Goal: Transaction & Acquisition: Purchase product/service

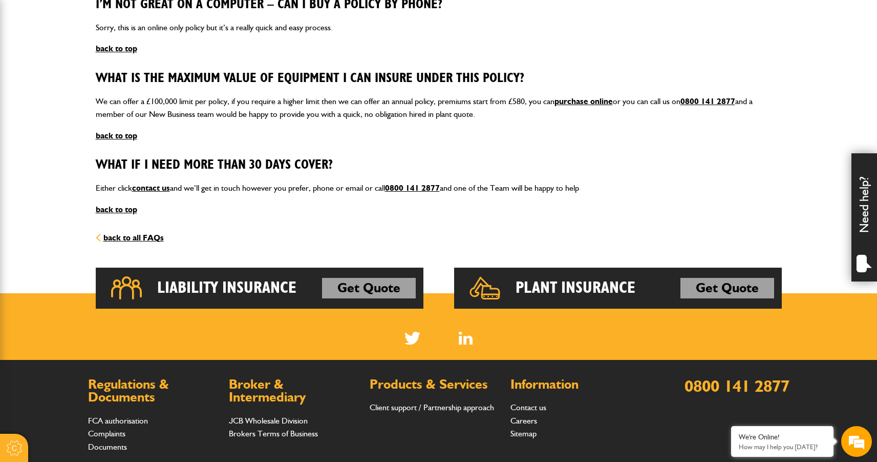
scroll to position [1408, 0]
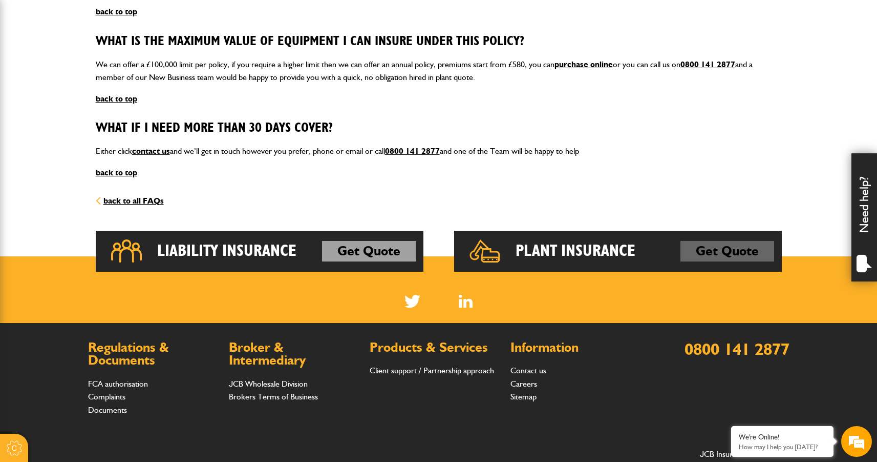
click at [723, 250] on link "Get Quote" at bounding box center [728, 251] width 94 height 20
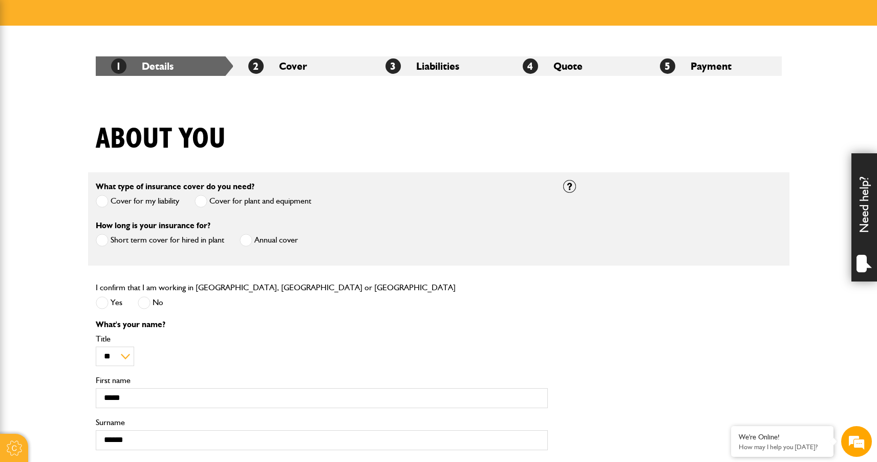
scroll to position [156, 0]
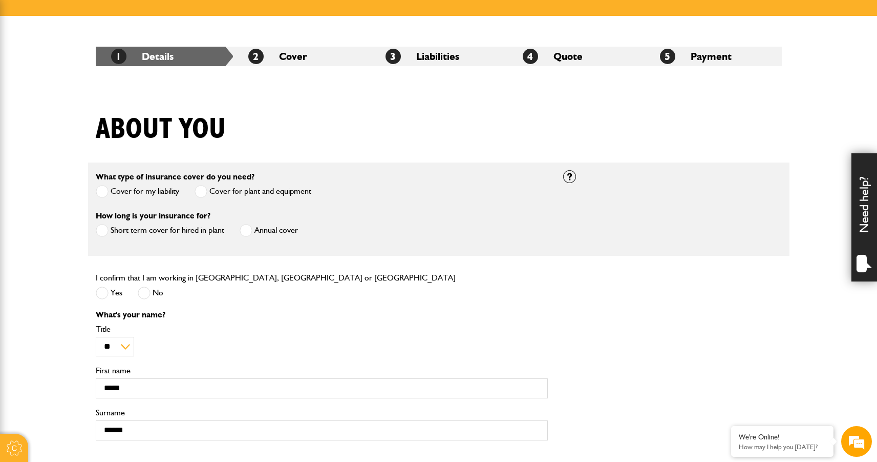
click at [262, 231] on label "Annual cover" at bounding box center [269, 230] width 58 height 13
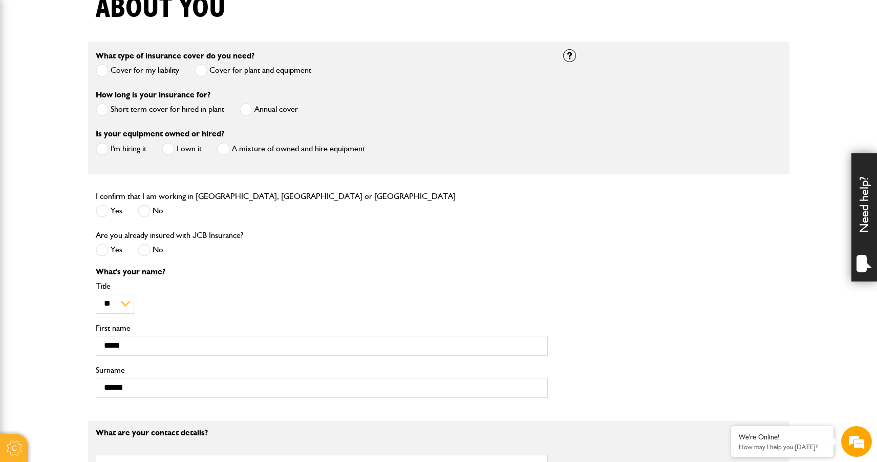
scroll to position [281, 0]
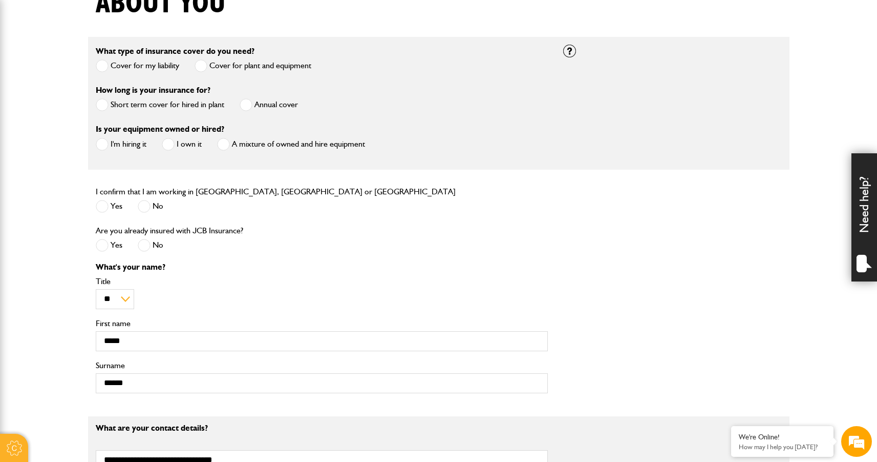
click at [125, 148] on label "I'm hiring it" at bounding box center [121, 144] width 51 height 13
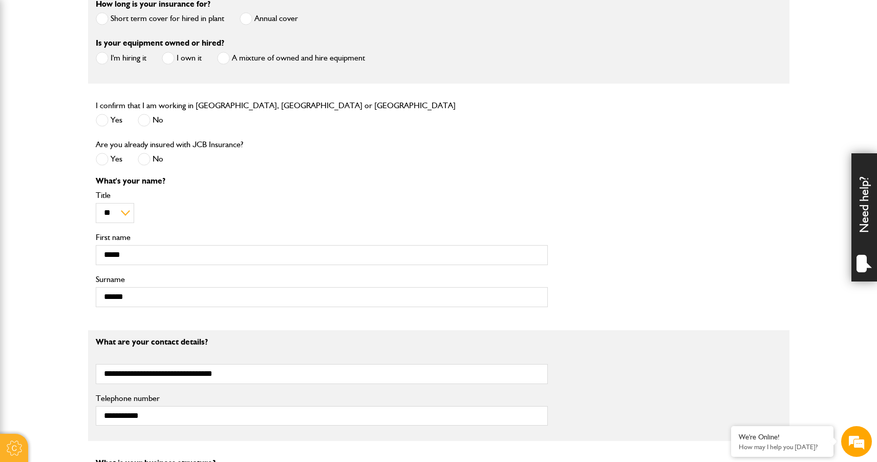
scroll to position [384, 0]
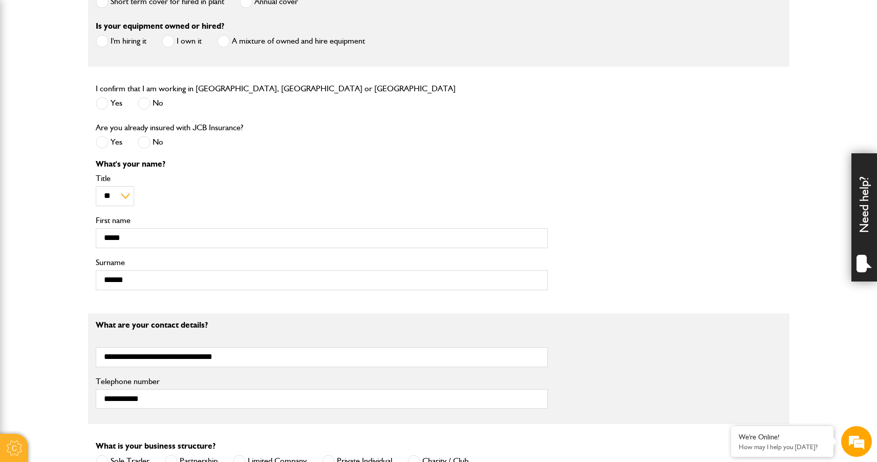
click at [146, 146] on span at bounding box center [144, 142] width 13 height 13
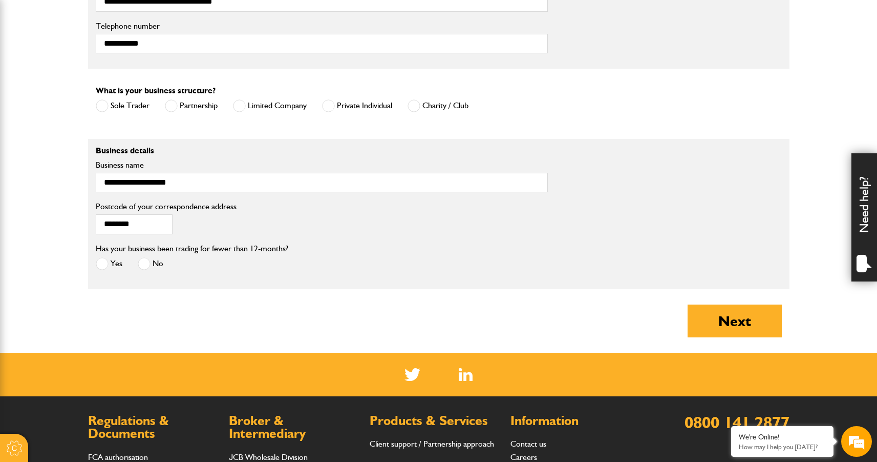
scroll to position [756, 0]
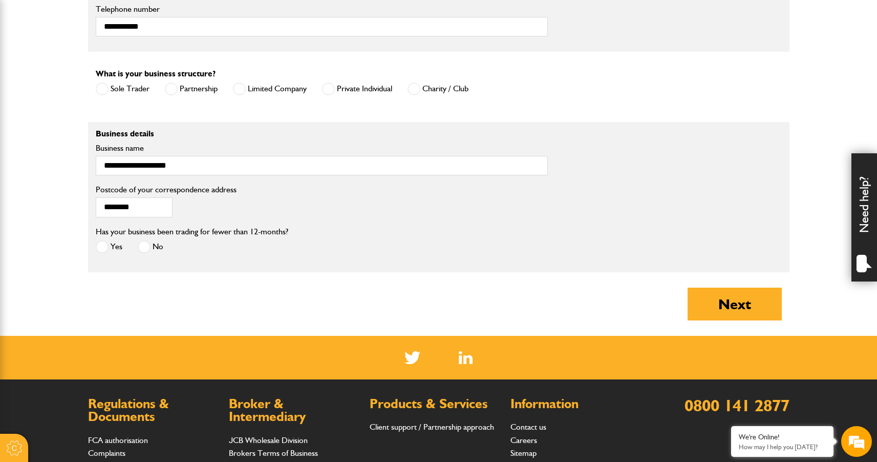
click at [144, 253] on span at bounding box center [144, 246] width 13 height 13
click at [706, 306] on button "Next" at bounding box center [735, 303] width 94 height 33
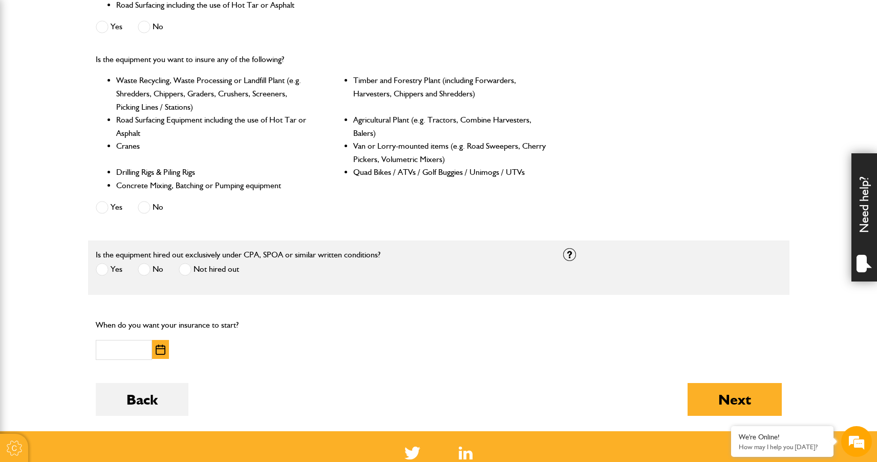
scroll to position [447, 0]
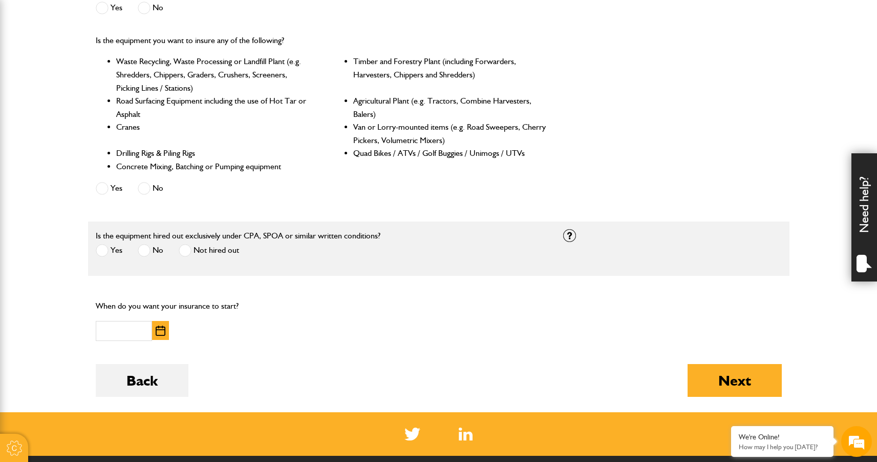
click at [103, 248] on span at bounding box center [102, 250] width 13 height 13
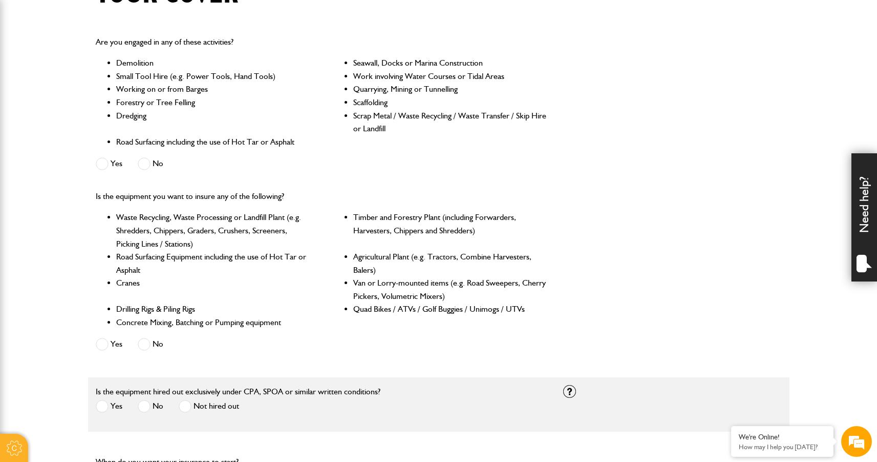
scroll to position [290, 0]
click at [143, 167] on span at bounding box center [144, 164] width 13 height 13
click at [142, 345] on span at bounding box center [144, 344] width 13 height 13
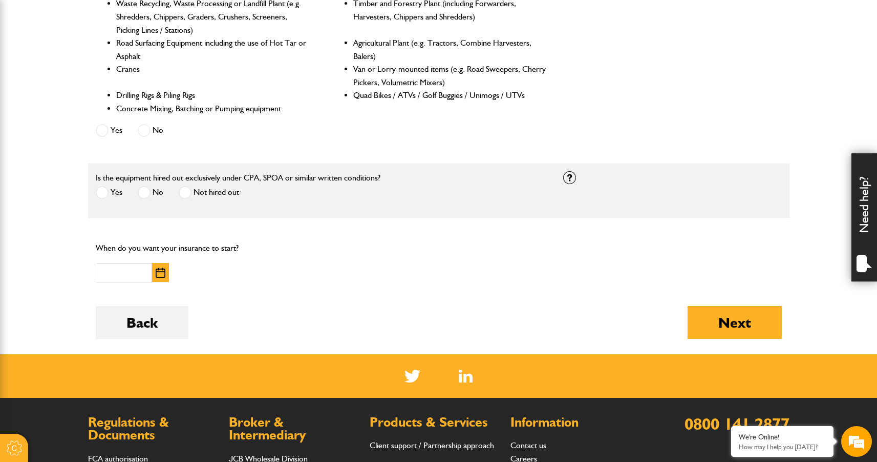
scroll to position [509, 0]
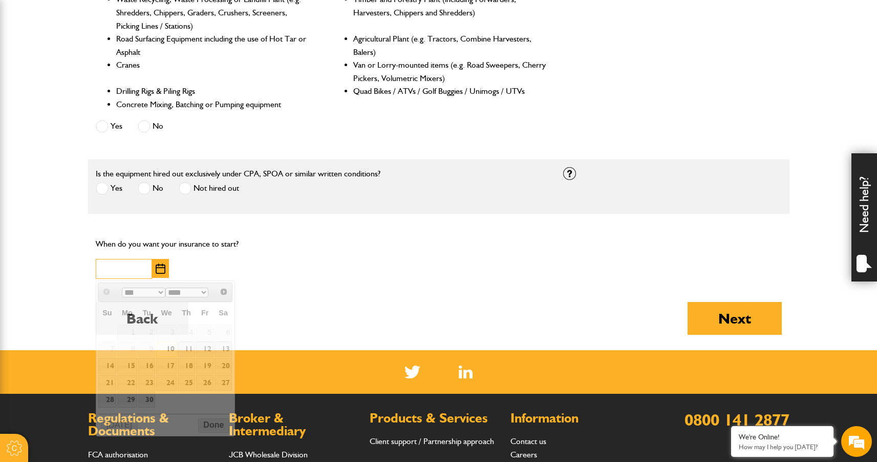
click at [142, 264] on input "text" at bounding box center [124, 269] width 56 height 20
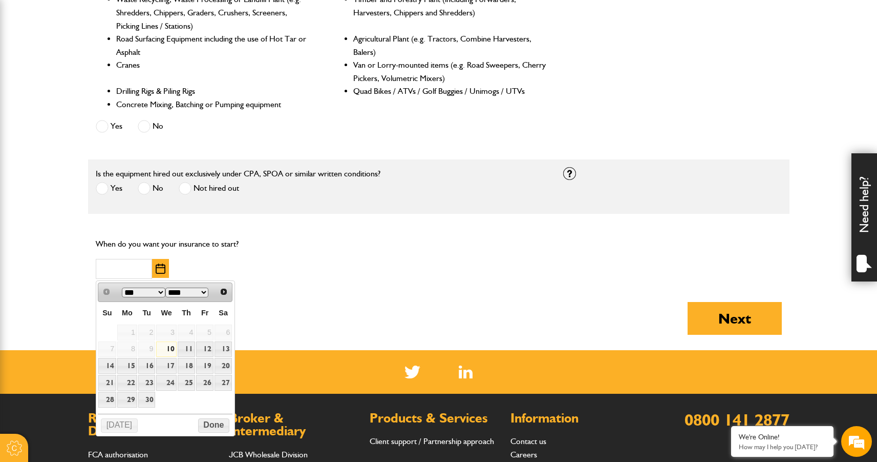
click at [255, 286] on div "When do you want your insurance to start?" at bounding box center [205, 257] width 234 height 57
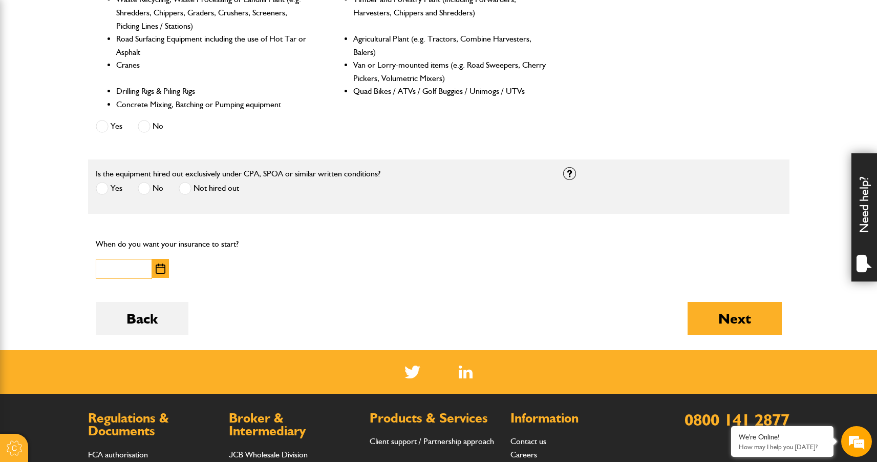
click at [120, 268] on input "text" at bounding box center [124, 269] width 56 height 20
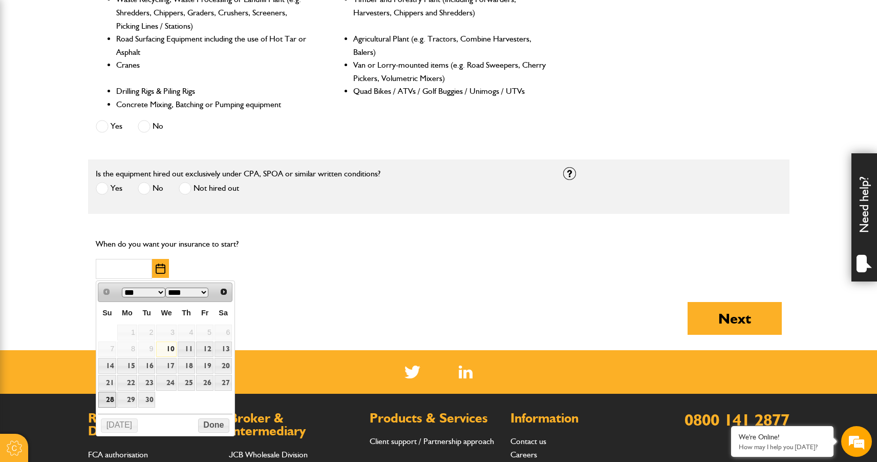
click at [107, 398] on link "28" at bounding box center [107, 399] width 18 height 16
type input "**********"
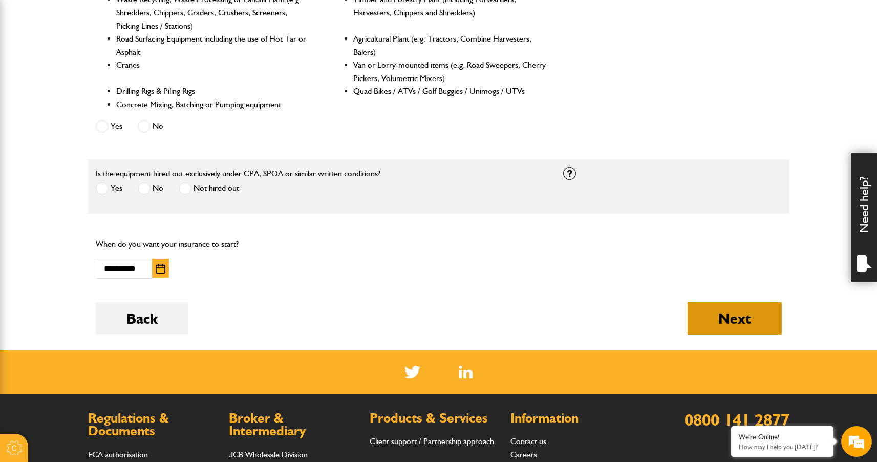
click at [748, 325] on button "Next" at bounding box center [735, 318] width 94 height 33
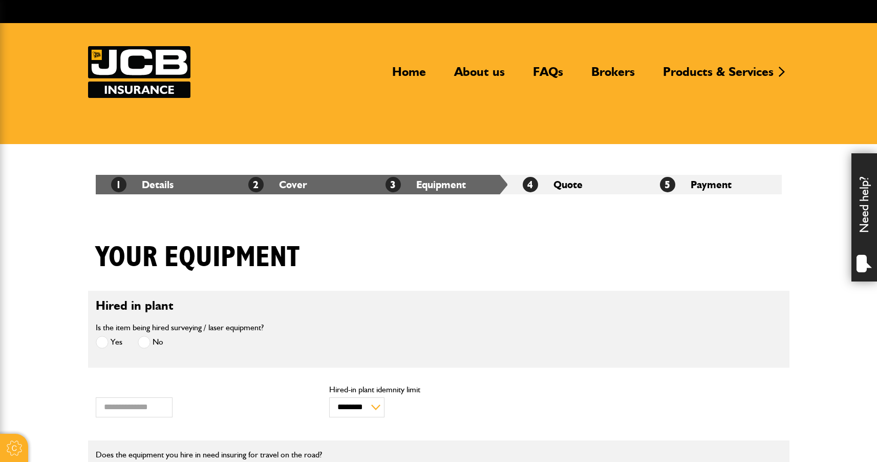
scroll to position [217, 0]
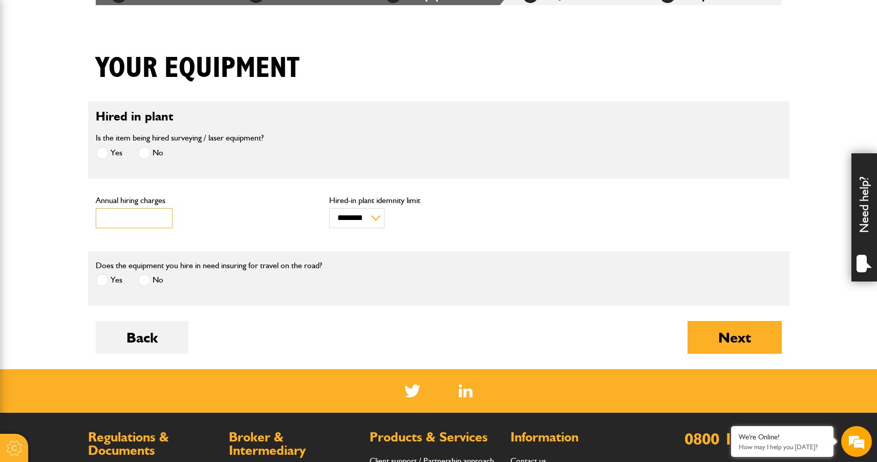
click at [138, 219] on input "***" at bounding box center [134, 218] width 77 height 20
type input "****"
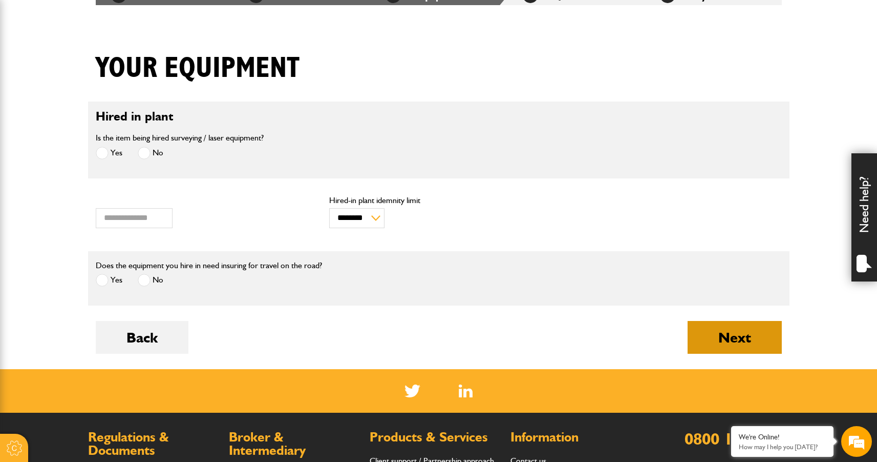
click at [723, 330] on button "Next" at bounding box center [735, 337] width 94 height 33
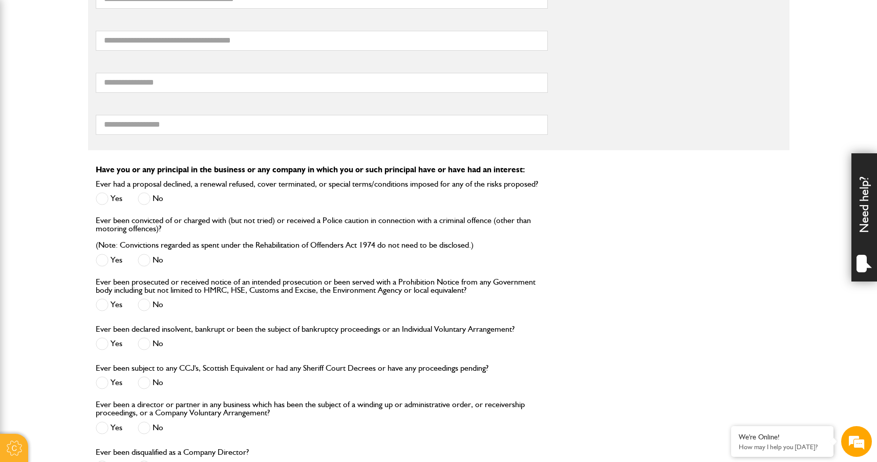
scroll to position [862, 0]
click at [732, 428] on em at bounding box center [731, 427] width 10 height 10
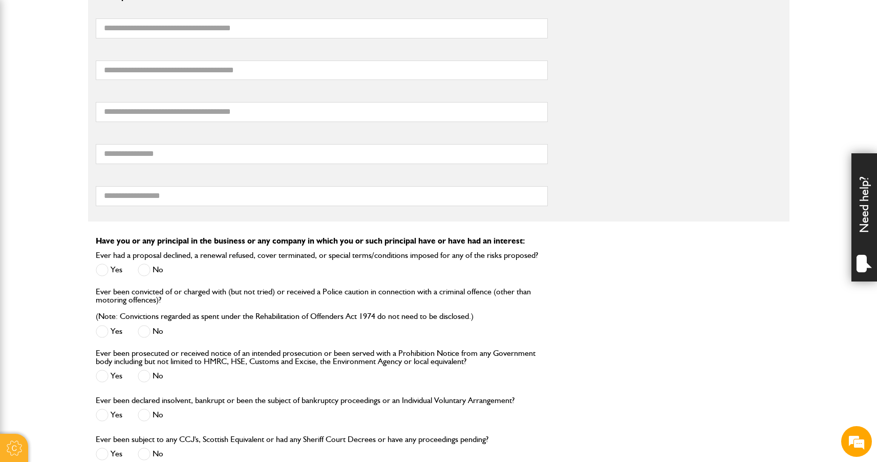
scroll to position [930, 0]
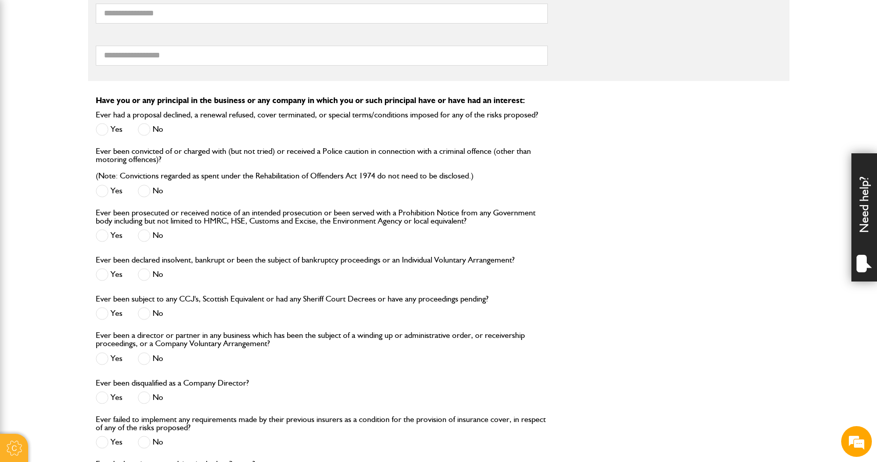
click at [151, 131] on label "No" at bounding box center [151, 129] width 26 height 13
click at [149, 190] on span at bounding box center [144, 190] width 13 height 13
click at [150, 238] on span at bounding box center [144, 235] width 13 height 13
click at [145, 274] on span at bounding box center [144, 274] width 13 height 13
click at [148, 317] on span at bounding box center [144, 313] width 13 height 13
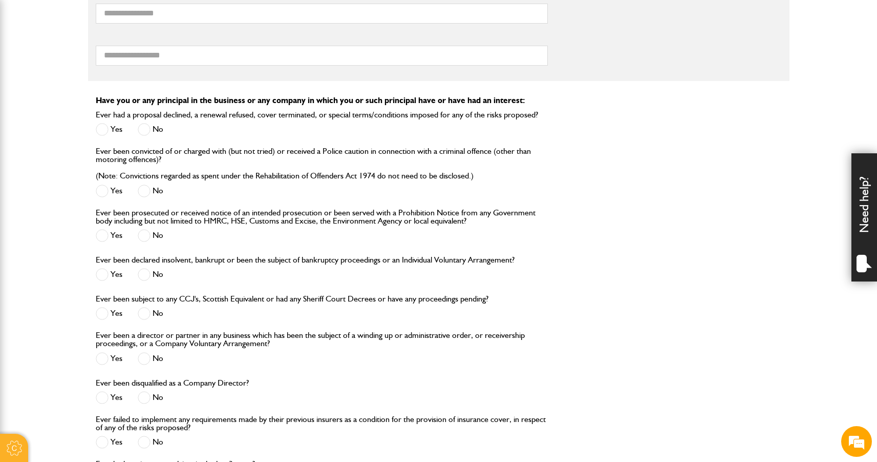
click at [146, 362] on span at bounding box center [144, 358] width 13 height 13
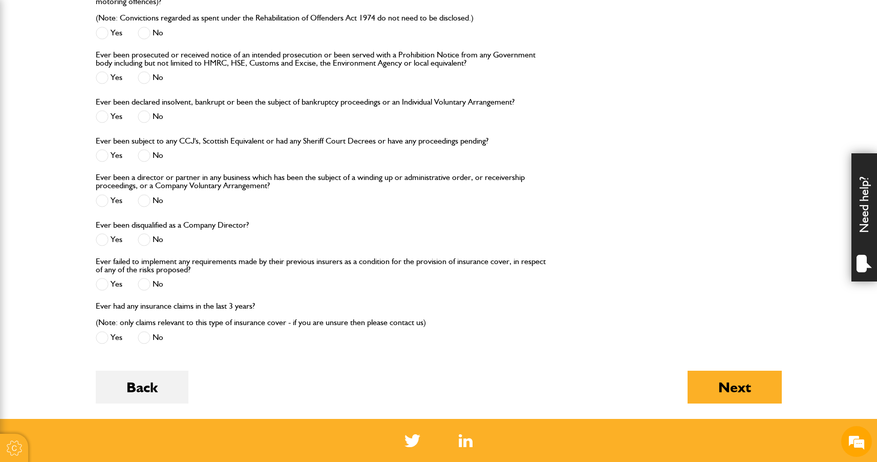
scroll to position [1110, 0]
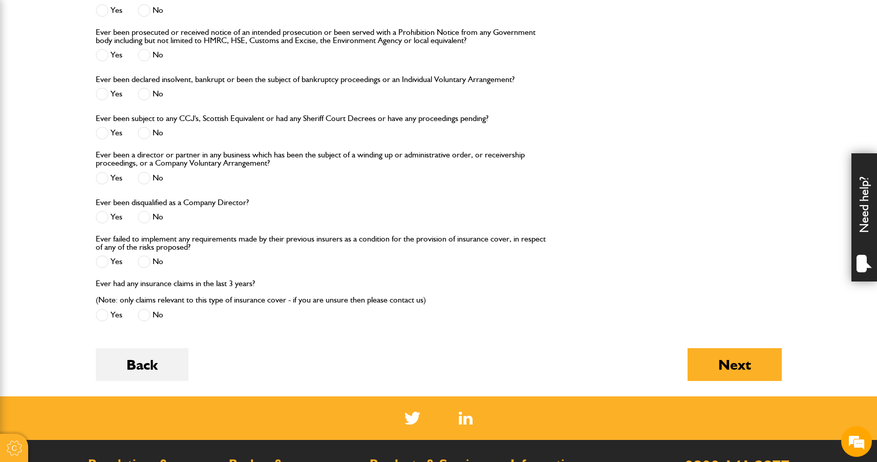
click at [149, 220] on span at bounding box center [144, 217] width 13 height 13
click at [139, 260] on span at bounding box center [144, 261] width 13 height 13
click at [144, 318] on span at bounding box center [144, 314] width 13 height 13
click at [750, 374] on button "Next" at bounding box center [735, 364] width 94 height 33
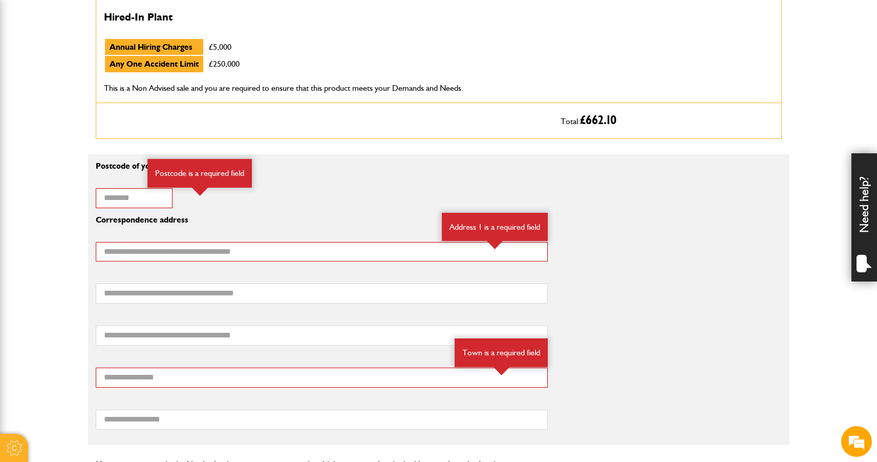
scroll to position [645, 0]
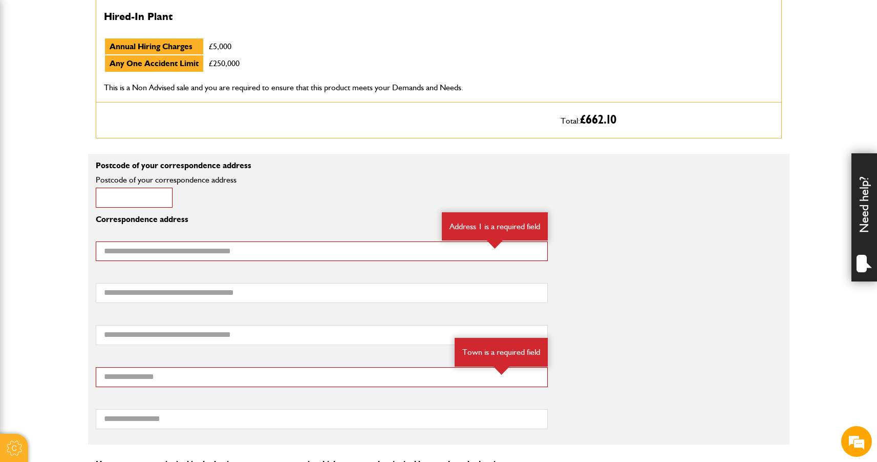
click at [158, 193] on input "Postcode of your correspondence address" at bounding box center [134, 197] width 77 height 20
type input "********"
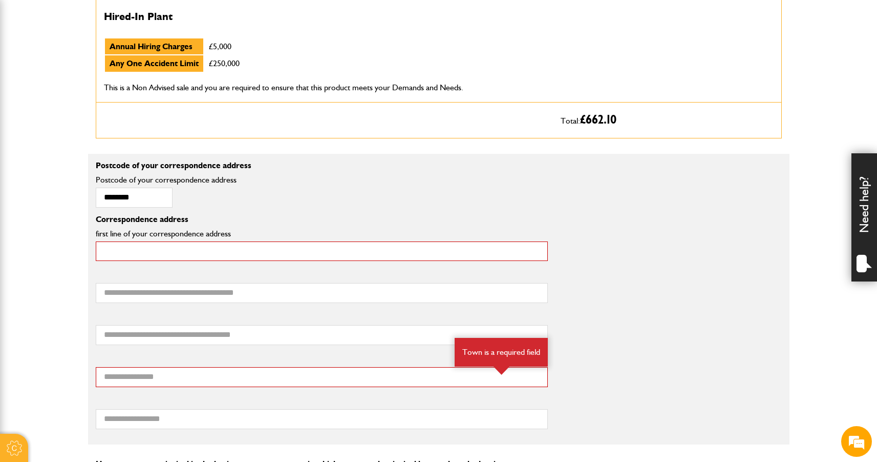
click at [187, 250] on input "first line of your correspondence address" at bounding box center [322, 251] width 452 height 20
type input "**********"
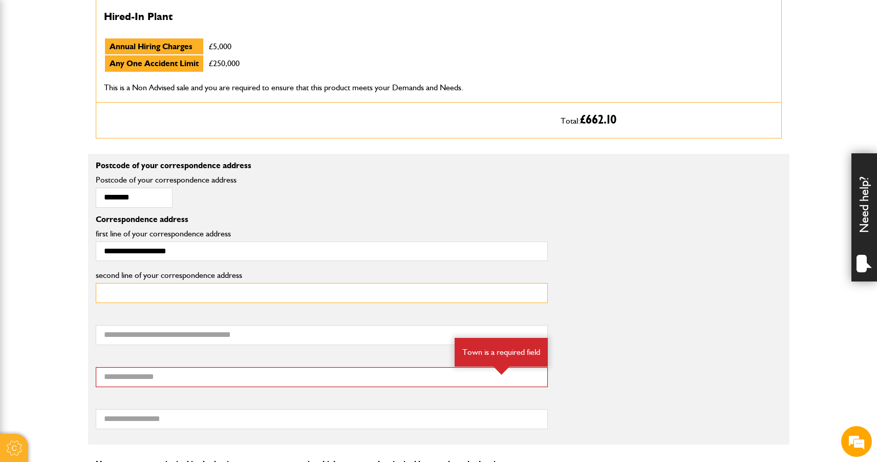
scroll to position [0, 0]
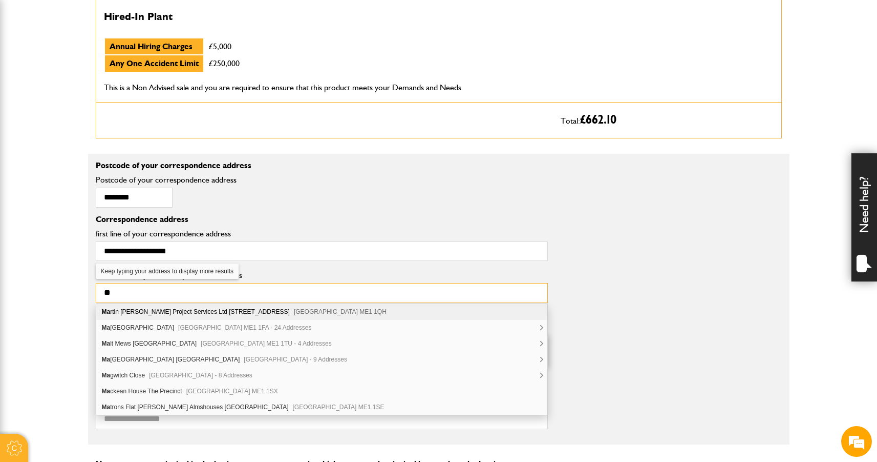
type input "*"
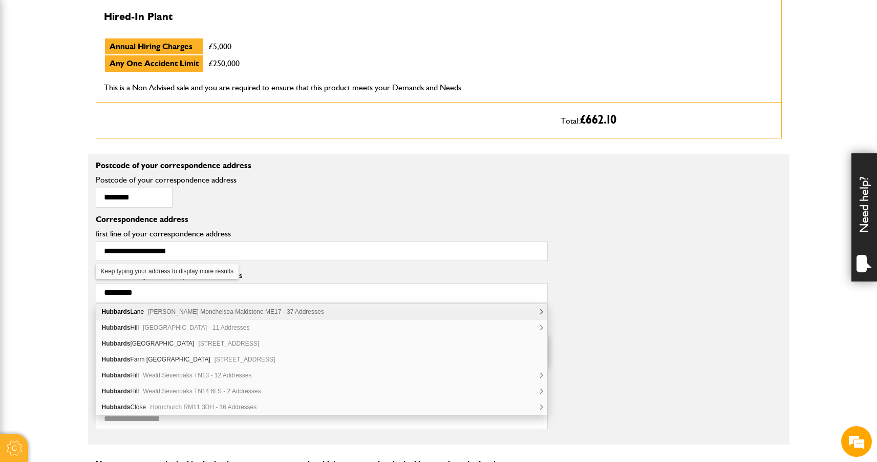
click at [195, 316] on div "Hubbards Lane Boughton Monchelsea Maidstone ME17 - 37 Addresses" at bounding box center [321, 312] width 451 height 16
type input "**********"
click at [200, 312] on div "The Cornwallis Academy Hubbards Lane Boughton Monchelsea Maidstone ME17 4HX" at bounding box center [321, 312] width 451 height 16
type input "********"
type input "**********"
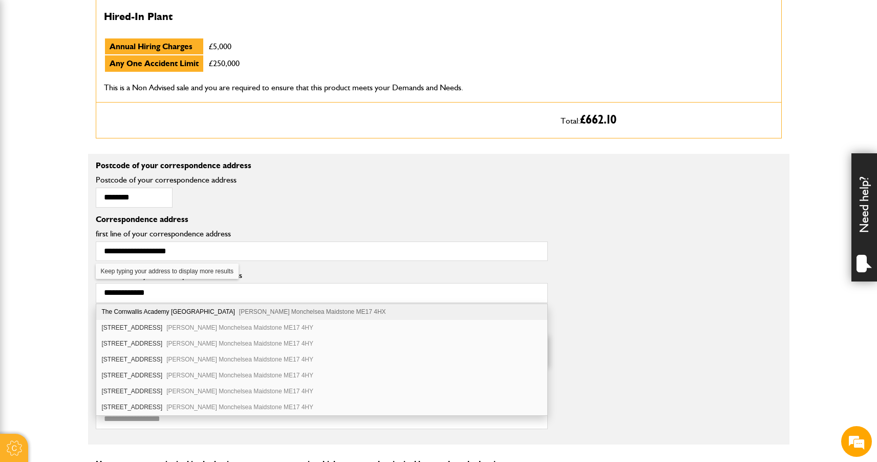
type input "**********"
type input "*********"
type input "****"
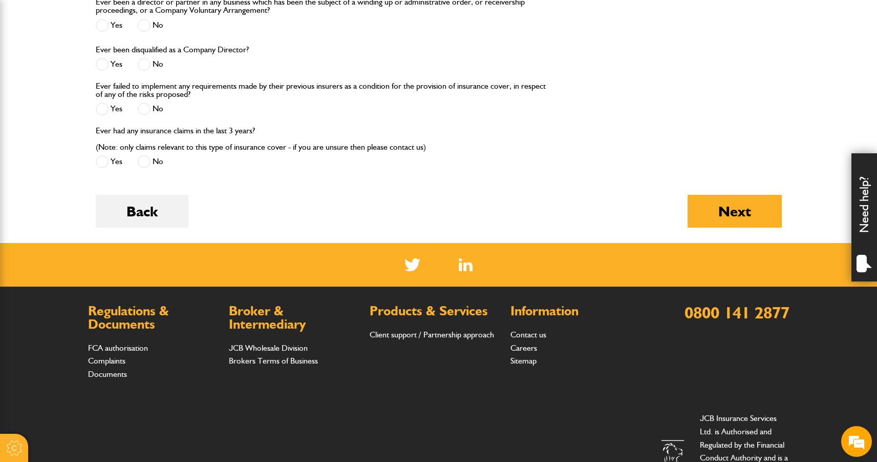
scroll to position [1419, 0]
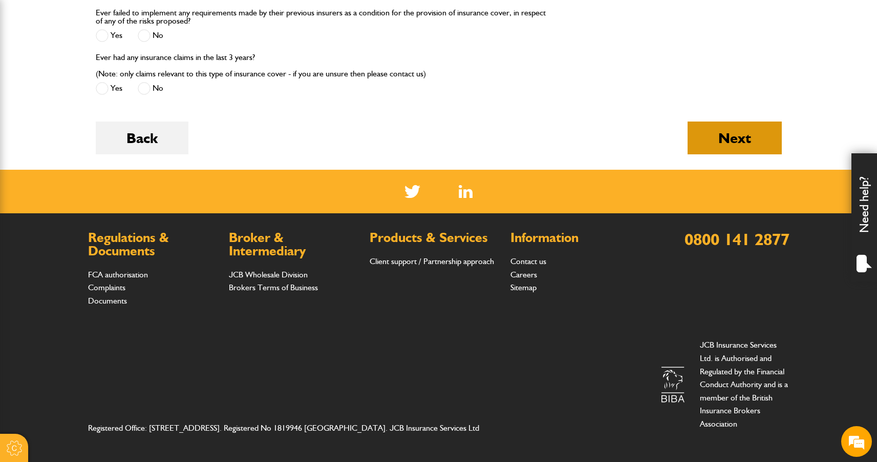
click at [742, 143] on button "Next" at bounding box center [735, 137] width 94 height 33
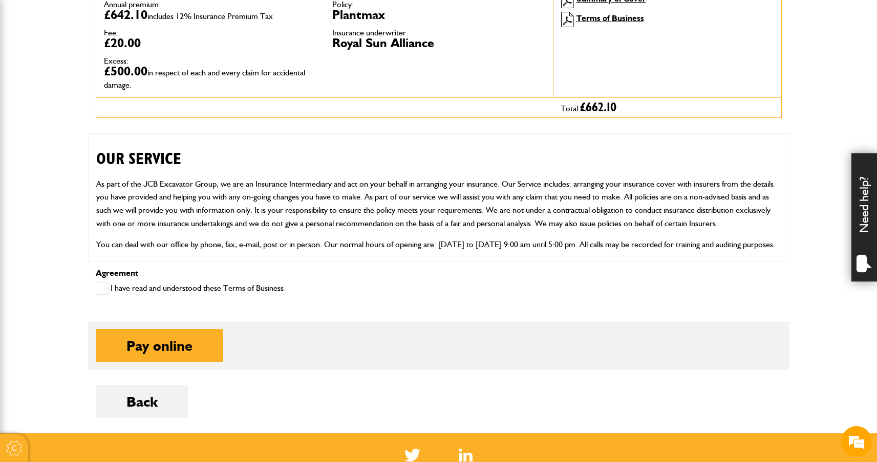
scroll to position [366, 0]
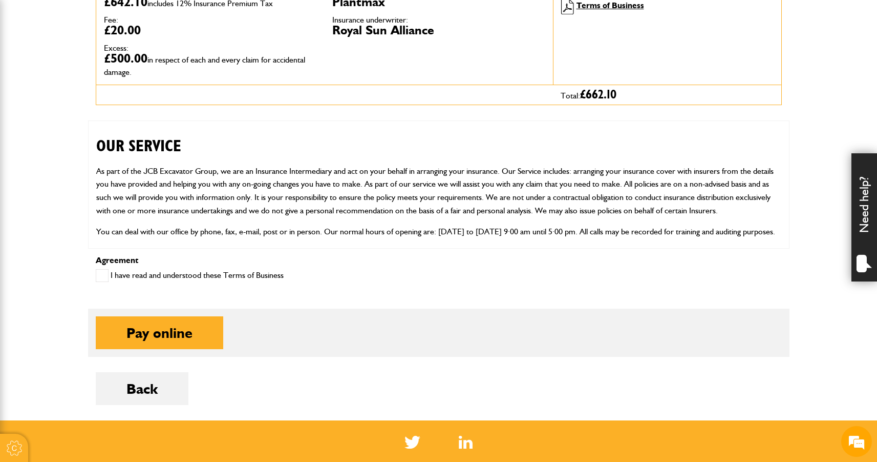
click at [211, 276] on label "I have read and understood these Terms of Business" at bounding box center [190, 275] width 188 height 13
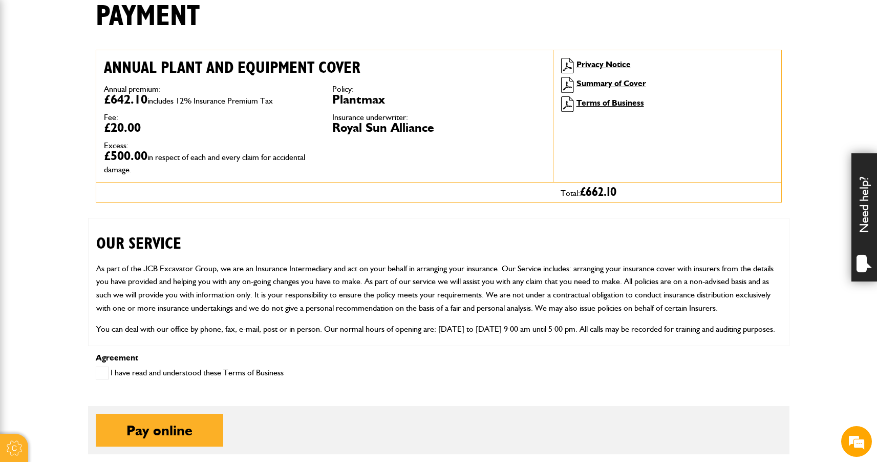
scroll to position [272, 0]
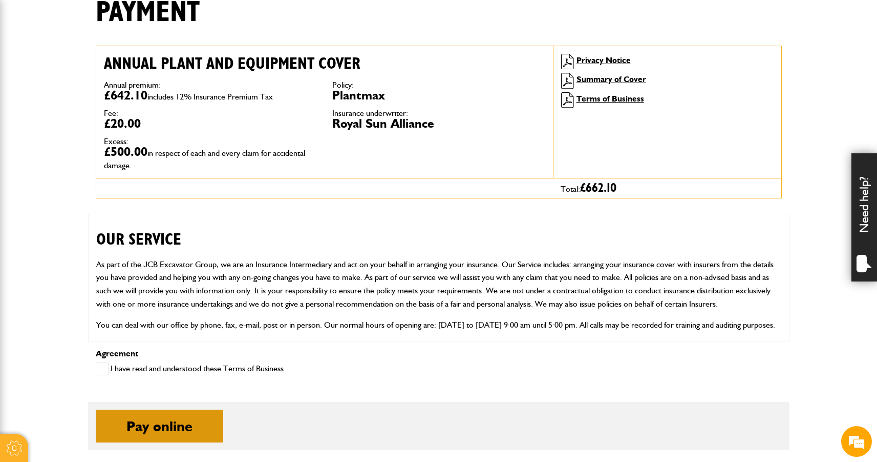
click at [166, 428] on button "Pay online" at bounding box center [160, 425] width 128 height 33
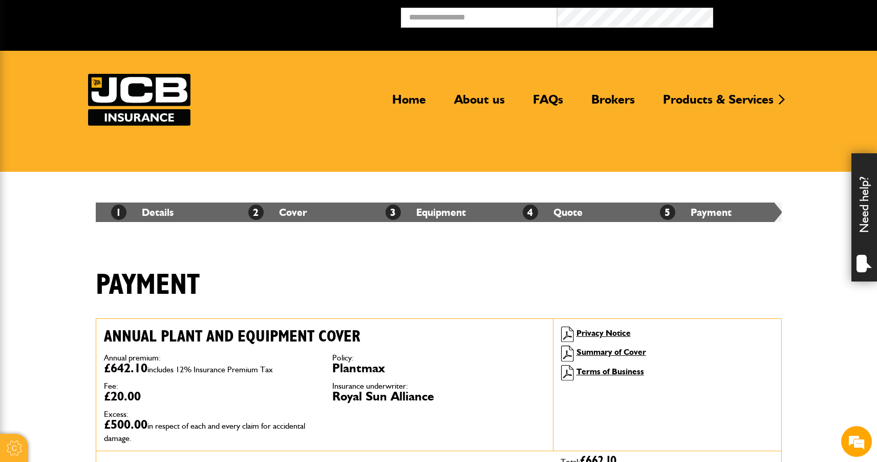
scroll to position [272, 0]
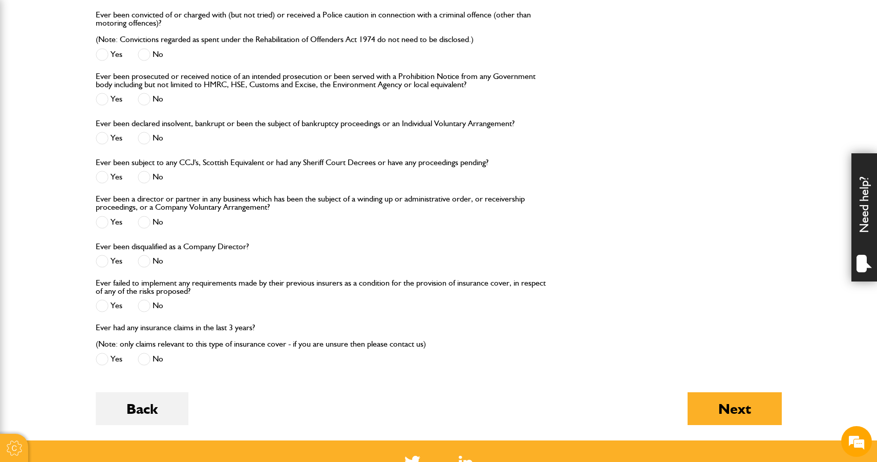
scroll to position [1341, 0]
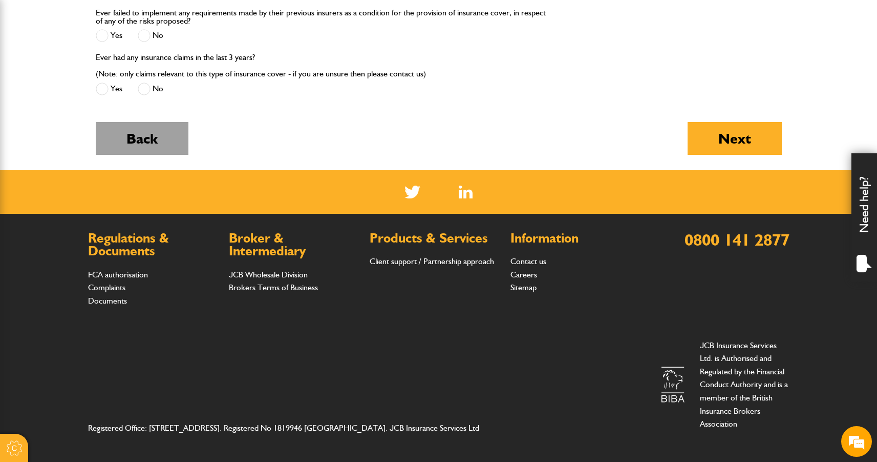
click at [162, 133] on button "Back" at bounding box center [142, 138] width 93 height 33
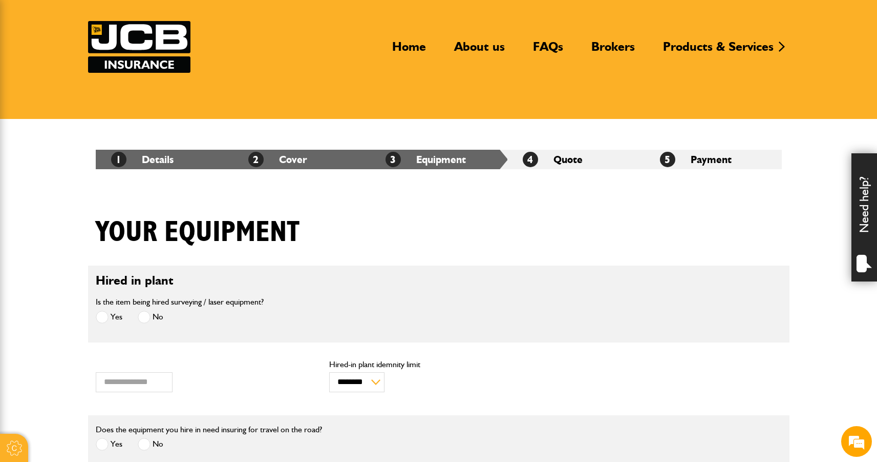
scroll to position [199, 0]
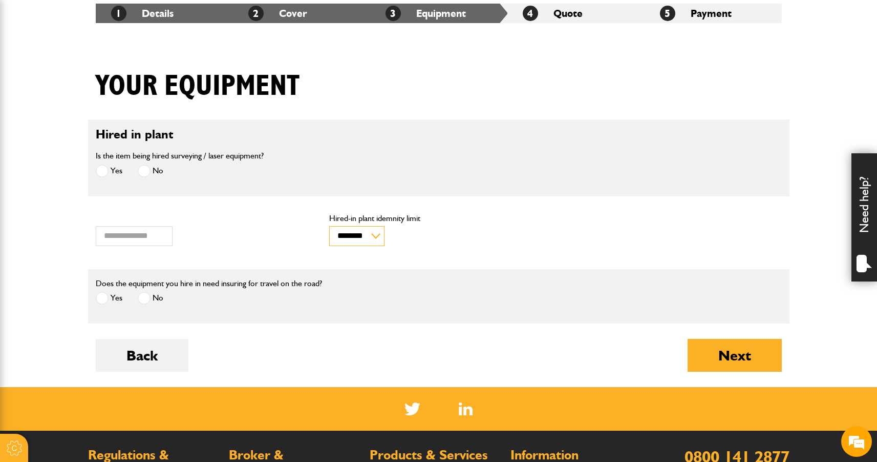
click at [364, 241] on select "******** ********" at bounding box center [356, 236] width 55 height 20
click at [341, 235] on select "******** ********" at bounding box center [356, 236] width 55 height 20
select select "*"
click at [329, 226] on select "******** ********" at bounding box center [356, 236] width 55 height 20
click at [758, 359] on button "Next" at bounding box center [735, 355] width 94 height 33
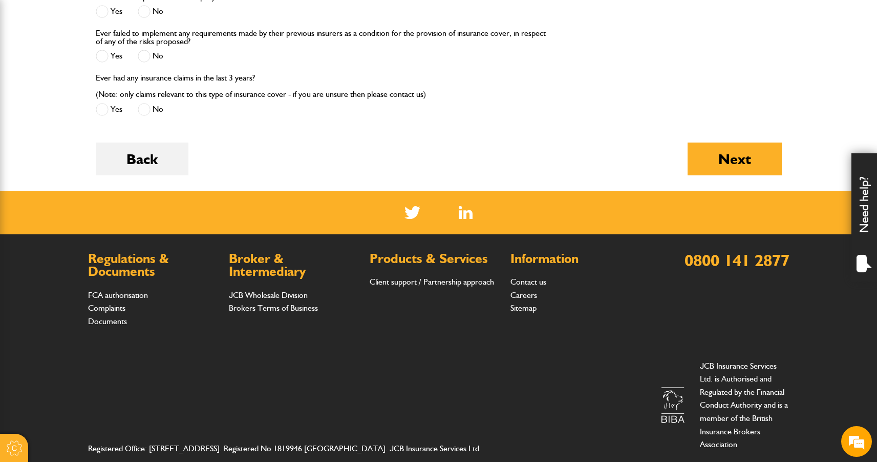
scroll to position [1341, 0]
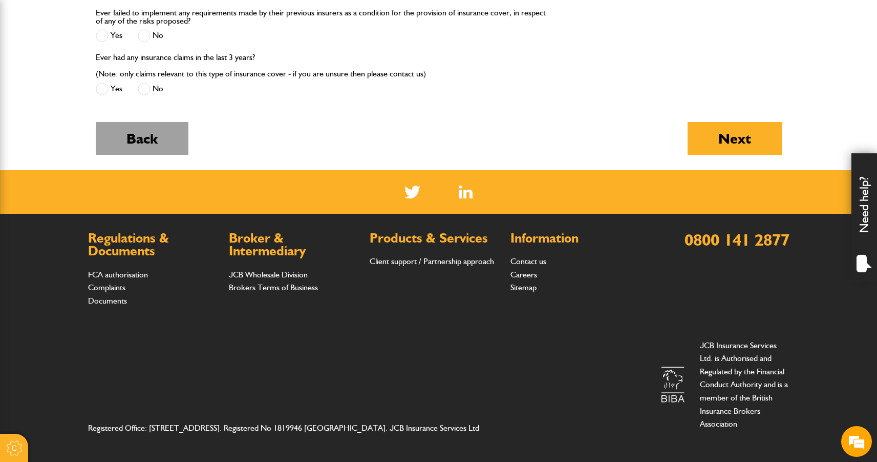
click at [165, 136] on button "Back" at bounding box center [142, 138] width 93 height 33
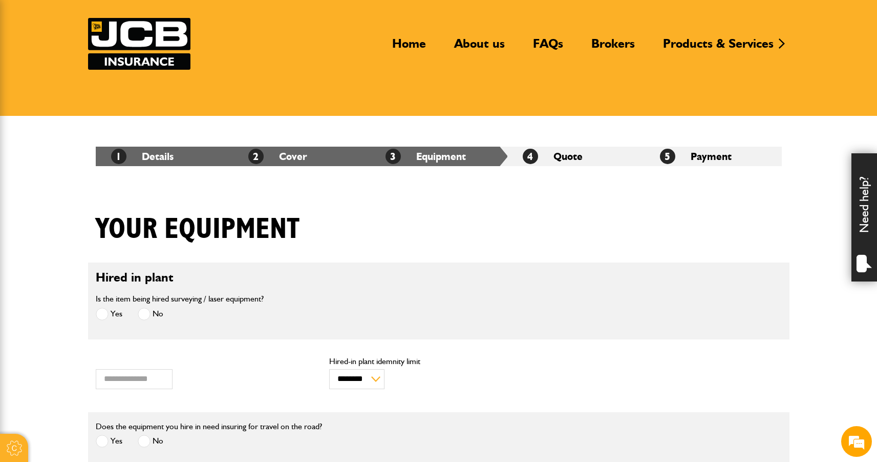
scroll to position [203, 0]
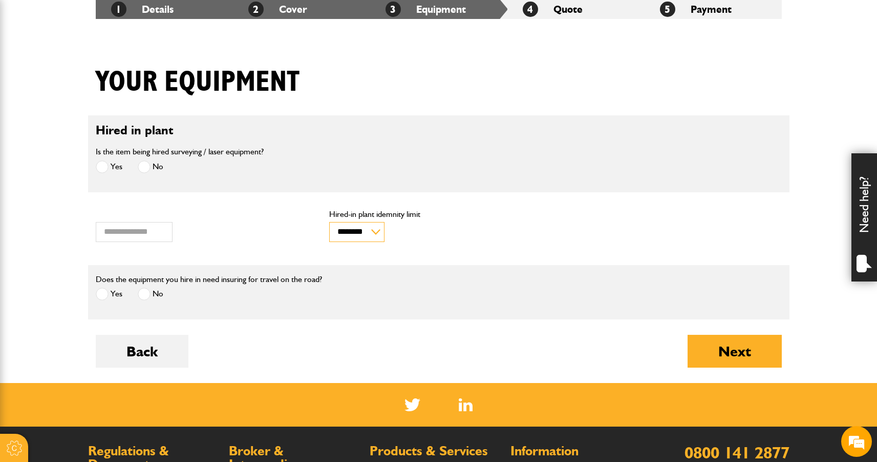
click at [366, 229] on select "******** ********" at bounding box center [356, 232] width 55 height 20
select select "*"
click at [329, 222] on select "******** ********" at bounding box center [356, 232] width 55 height 20
click at [722, 350] on button "Next" at bounding box center [735, 350] width 94 height 33
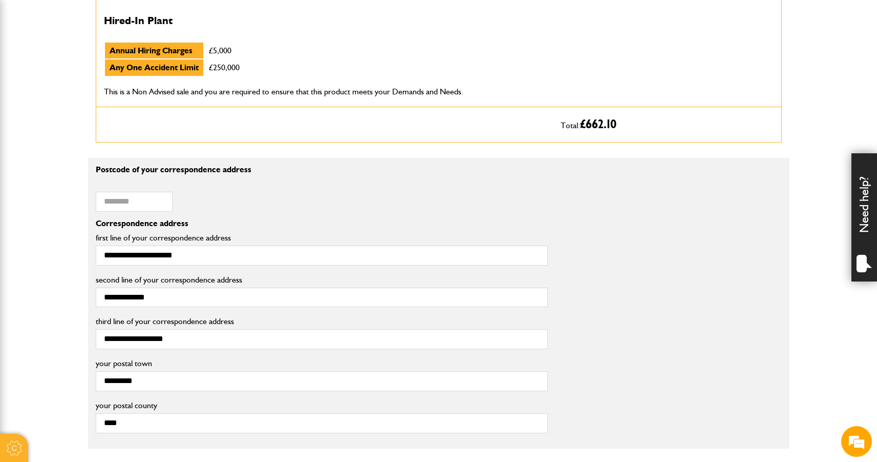
scroll to position [552, 0]
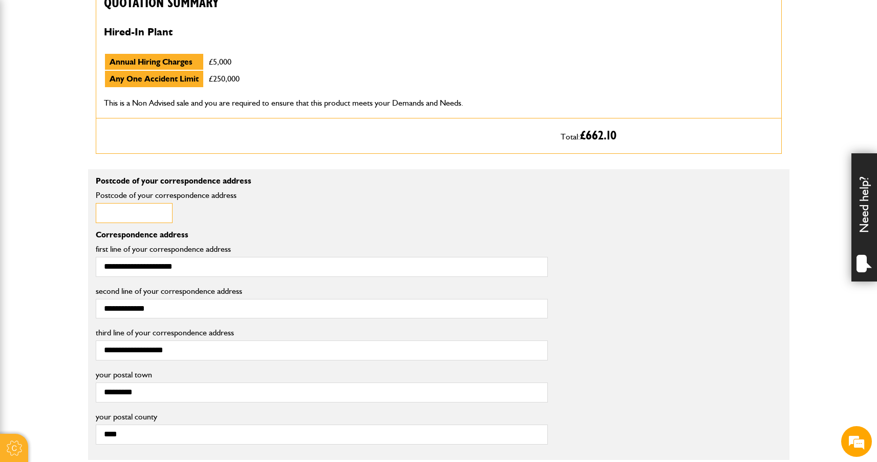
click at [151, 216] on input "Postcode of your correspondence address" at bounding box center [134, 213] width 77 height 20
type input "********"
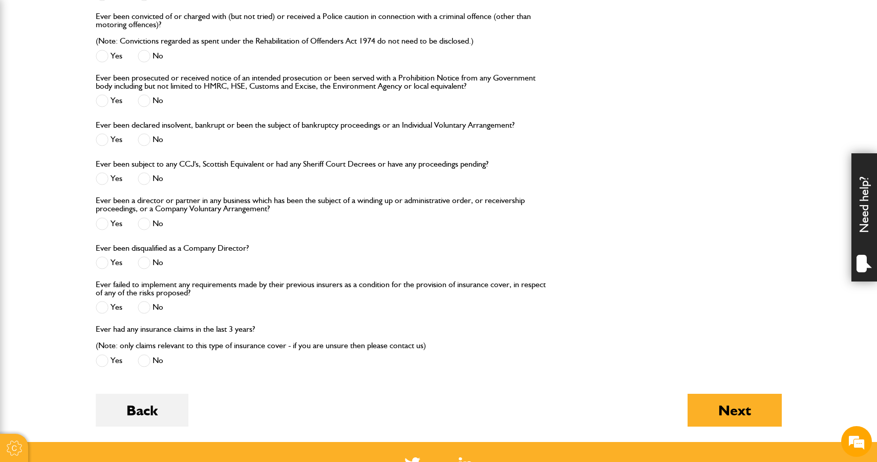
scroll to position [1312, 0]
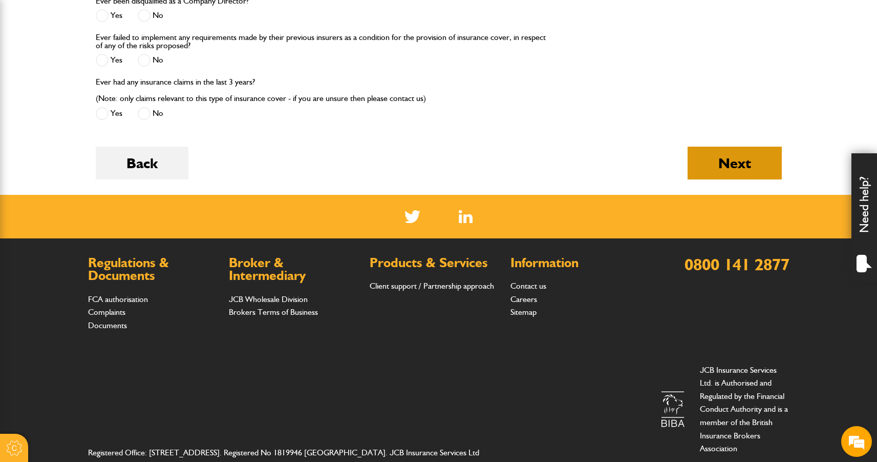
click at [746, 169] on button "Next" at bounding box center [735, 162] width 94 height 33
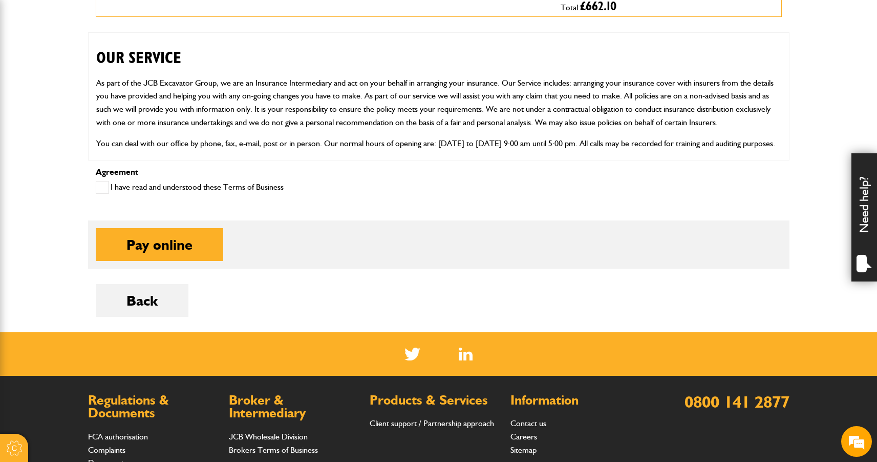
scroll to position [459, 0]
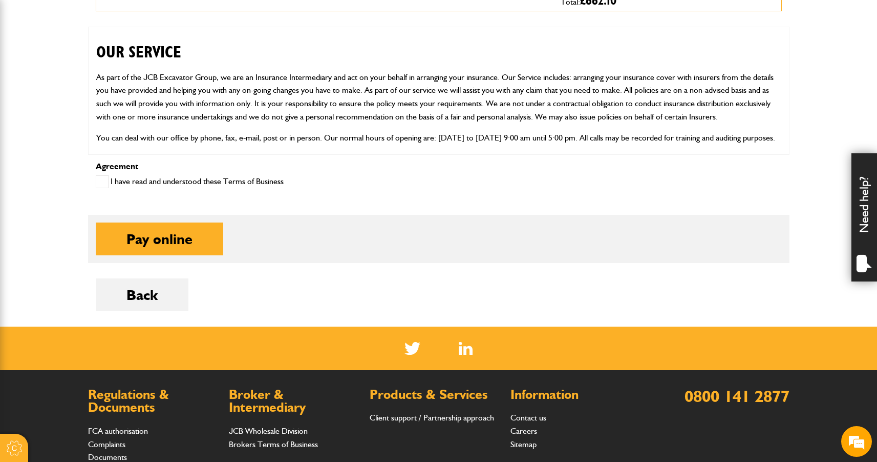
click at [139, 186] on label "I have read and understood these Terms of Business" at bounding box center [190, 181] width 188 height 13
click at [152, 245] on button "Pay online" at bounding box center [160, 238] width 128 height 33
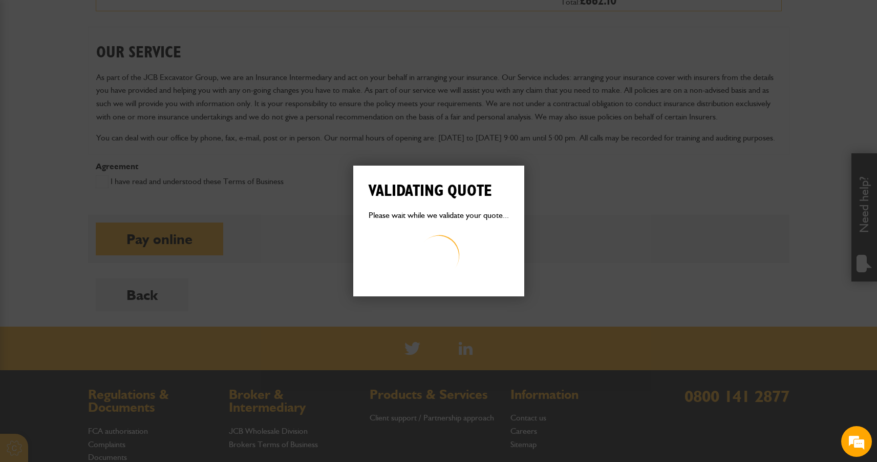
scroll to position [0, 0]
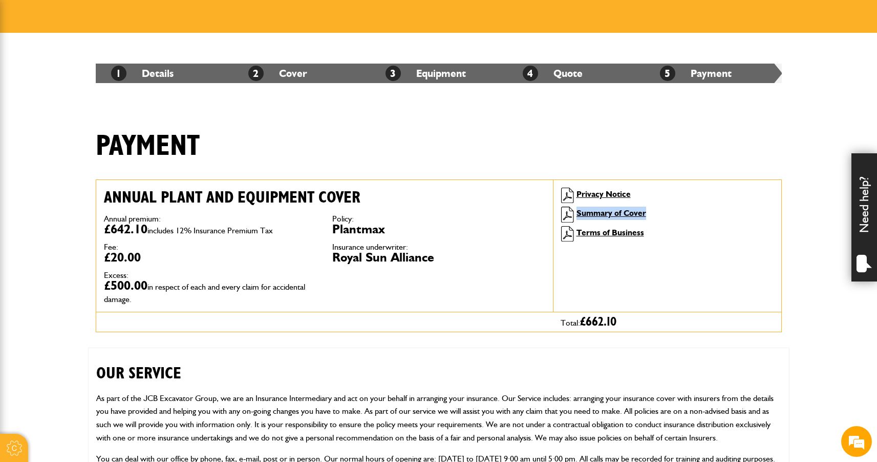
scroll to position [351, 0]
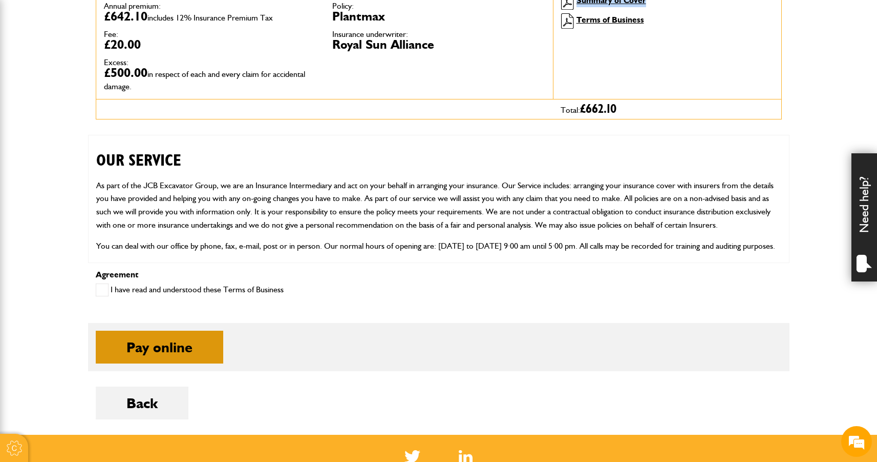
click at [163, 342] on button "Pay online" at bounding box center [160, 346] width 128 height 33
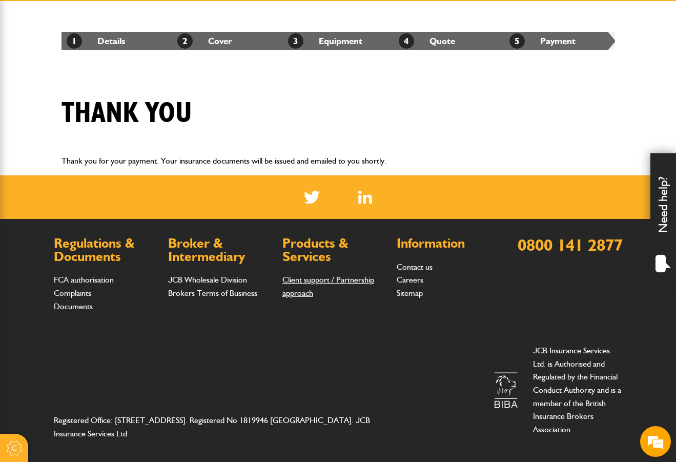
scroll to position [176, 0]
